Goal: Task Accomplishment & Management: Use online tool/utility

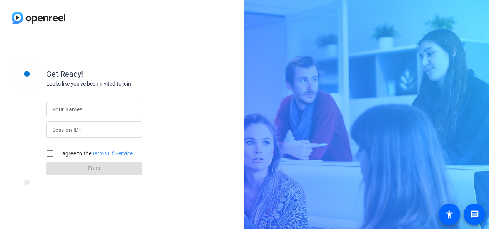
click at [72, 108] on mat-label "Your name" at bounding box center [65, 109] width 27 height 6
click at [72, 108] on input "Your name" at bounding box center [94, 108] width 84 height 9
type input "[PERSON_NAME]"
type input "viqf"
type input "[PERSON_NAME]"
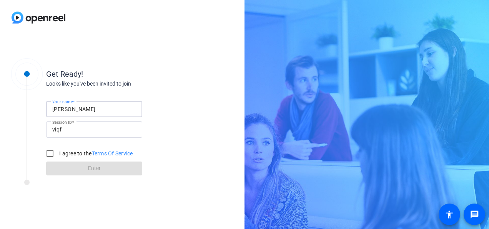
click at [207, 155] on div "Get Ready! Looks like you've been invited to join Your name [PERSON_NAME] Sessi…" at bounding box center [122, 132] width 245 height 194
click at [50, 152] on input "I agree to the Terms Of Service" at bounding box center [49, 152] width 15 height 15
checkbox input "true"
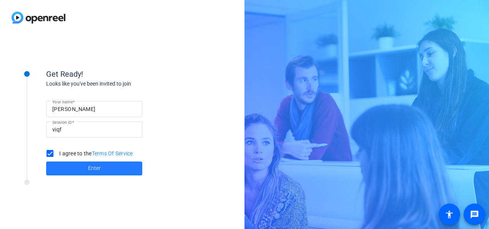
click at [61, 169] on span at bounding box center [94, 168] width 96 height 18
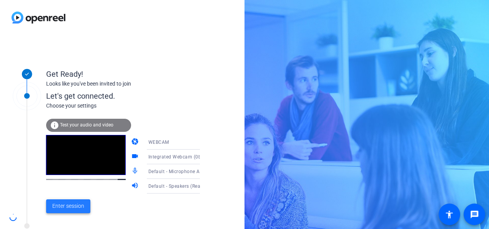
click at [78, 205] on span "Enter session" at bounding box center [68, 206] width 32 height 8
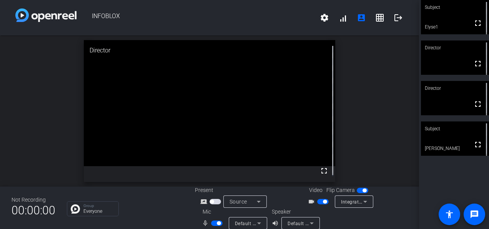
drag, startPoint x: 214, startPoint y: 222, endPoint x: 217, endPoint y: 204, distance: 18.7
click at [214, 222] on span "button" at bounding box center [217, 222] width 12 height 5
click at [323, 200] on span "button" at bounding box center [325, 201] width 4 height 4
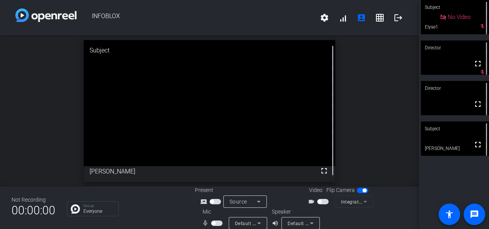
click at [319, 199] on span "button" at bounding box center [323, 201] width 12 height 5
click at [212, 222] on span "button" at bounding box center [214, 223] width 4 height 4
click at [217, 221] on span "button" at bounding box center [219, 223] width 4 height 4
click at [212, 222] on span "button" at bounding box center [214, 223] width 4 height 4
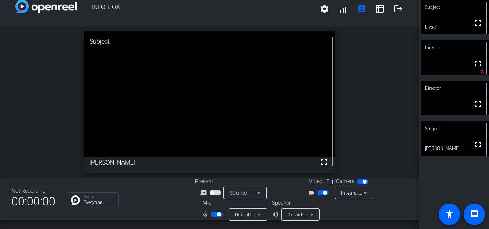
click at [218, 213] on span "button" at bounding box center [219, 214] width 4 height 4
drag, startPoint x: 217, startPoint y: 214, endPoint x: 250, endPoint y: 171, distance: 55.1
click at [217, 214] on span "button" at bounding box center [217, 213] width 12 height 5
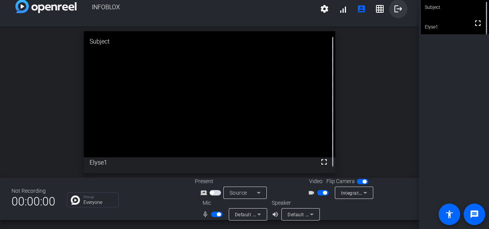
click at [397, 10] on mat-icon "logout" at bounding box center [398, 8] width 9 height 9
